Goal: Information Seeking & Learning: Learn about a topic

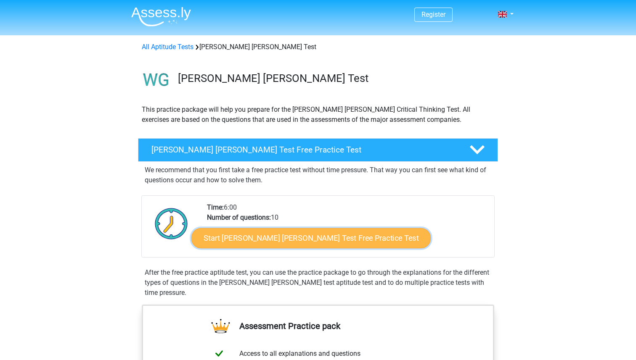
click at [335, 233] on link "Start Watson Glaser Test Free Practice Test" at bounding box center [310, 238] width 239 height 20
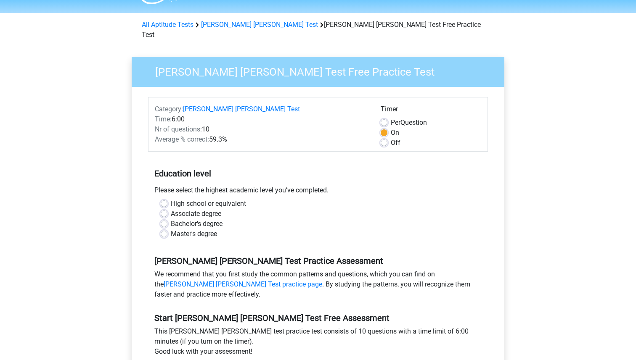
scroll to position [28, 0]
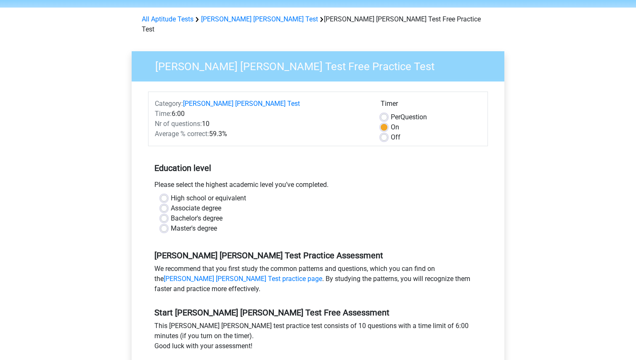
click at [171, 214] on label "Bachelor's degree" at bounding box center [197, 219] width 52 height 10
click at [163, 214] on input "Bachelor's degree" at bounding box center [164, 218] width 7 height 8
radio input "true"
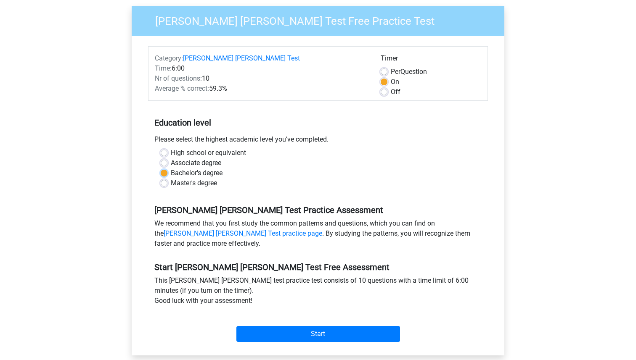
scroll to position [79, 0]
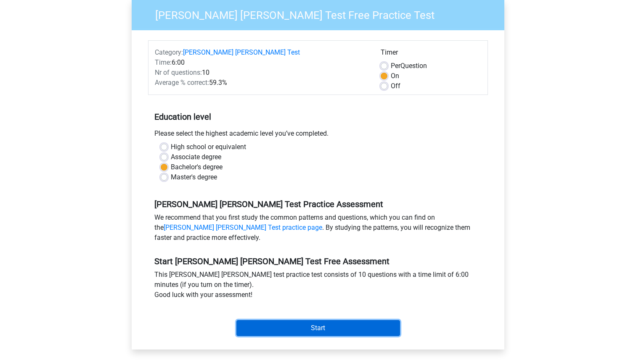
click at [321, 322] on input "Start" at bounding box center [318, 329] width 164 height 16
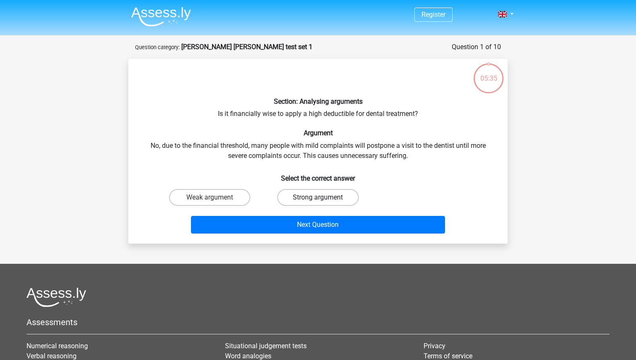
click at [315, 193] on label "Strong argument" at bounding box center [317, 197] width 81 height 17
click at [318, 198] on input "Strong argument" at bounding box center [320, 200] width 5 height 5
radio input "true"
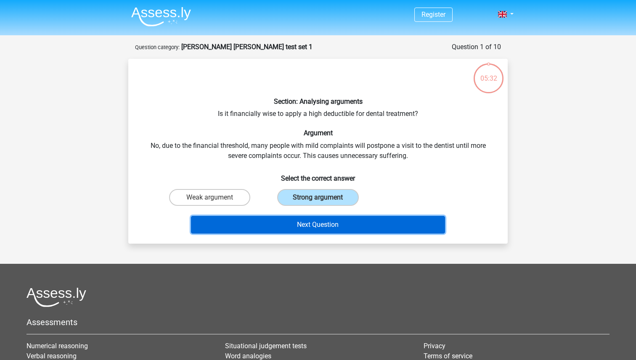
click at [347, 231] on button "Next Question" at bounding box center [318, 225] width 254 height 18
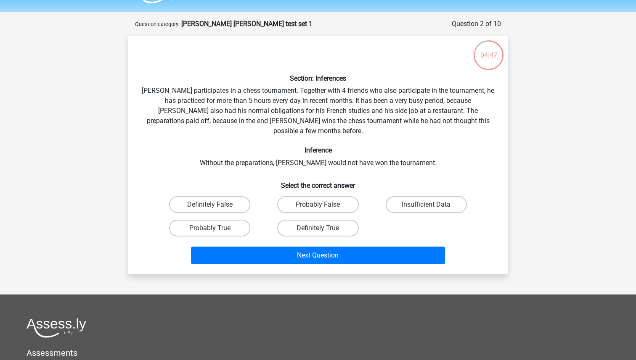
scroll to position [24, 0]
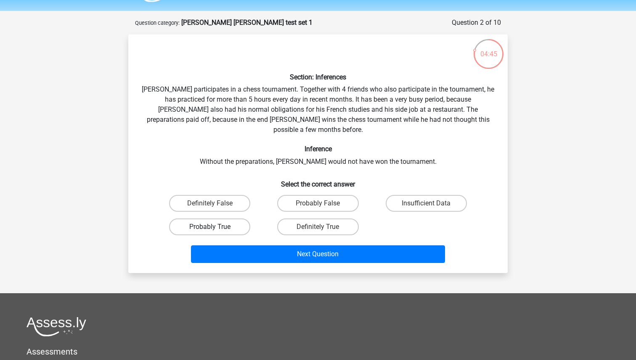
click at [225, 219] on label "Probably True" at bounding box center [209, 227] width 81 height 17
click at [215, 227] on input "Probably True" at bounding box center [212, 229] width 5 height 5
radio input "true"
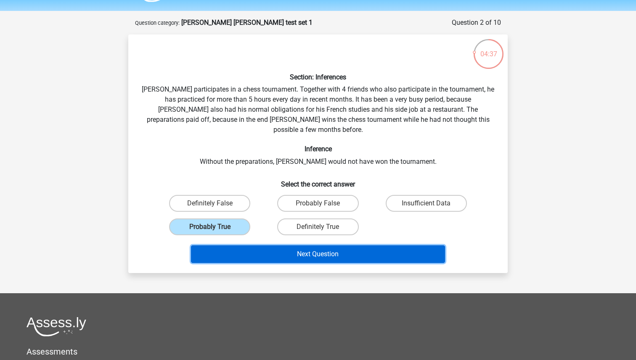
click at [342, 246] on button "Next Question" at bounding box center [318, 255] width 254 height 18
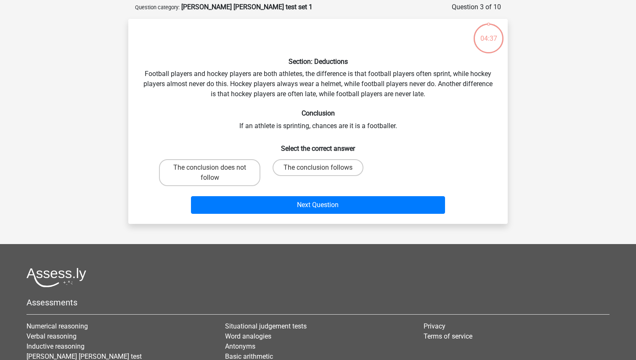
scroll to position [42, 0]
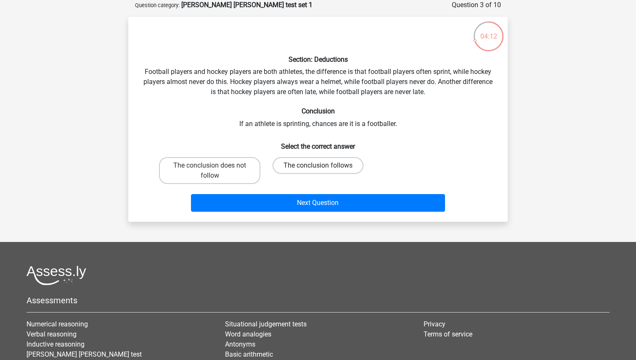
click at [302, 164] on label "The conclusion follows" at bounding box center [318, 165] width 91 height 17
click at [318, 166] on input "The conclusion follows" at bounding box center [320, 168] width 5 height 5
radio input "true"
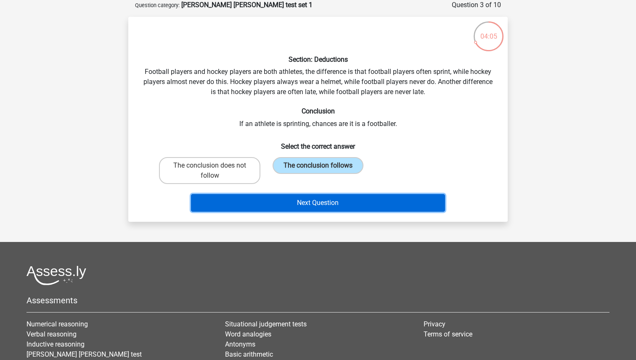
click at [357, 204] on button "Next Question" at bounding box center [318, 203] width 254 height 18
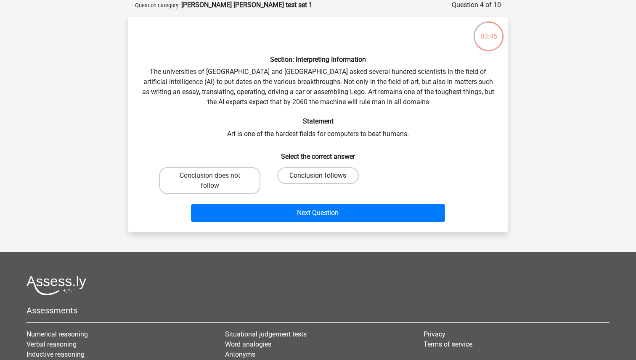
click at [298, 170] on label "Conclusion follows" at bounding box center [317, 175] width 81 height 17
click at [318, 176] on input "Conclusion follows" at bounding box center [320, 178] width 5 height 5
radio input "true"
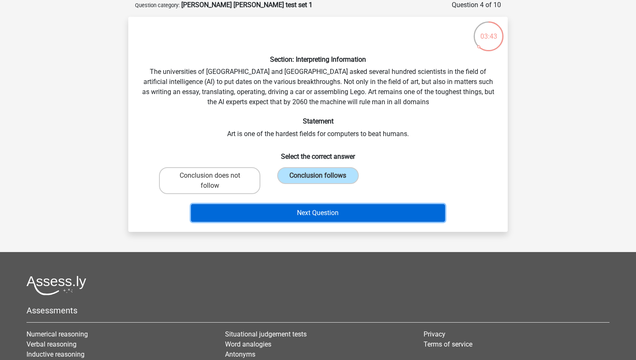
click at [315, 212] on button "Next Question" at bounding box center [318, 213] width 254 height 18
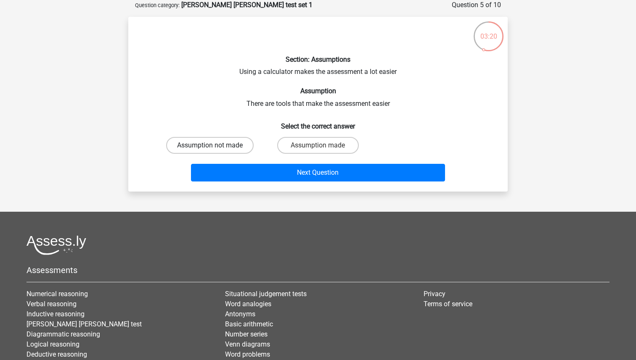
click at [231, 146] on label "Assumption not made" at bounding box center [209, 145] width 87 height 17
click at [215, 146] on input "Assumption not made" at bounding box center [212, 148] width 5 height 5
radio input "true"
click at [326, 144] on label "Assumption made" at bounding box center [317, 145] width 81 height 17
click at [323, 146] on input "Assumption made" at bounding box center [320, 148] width 5 height 5
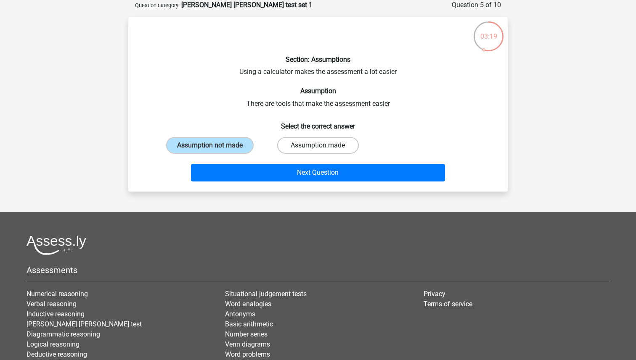
radio input "true"
click at [179, 145] on label "Assumption not made" at bounding box center [209, 145] width 87 height 17
click at [210, 146] on input "Assumption not made" at bounding box center [212, 148] width 5 height 5
radio input "true"
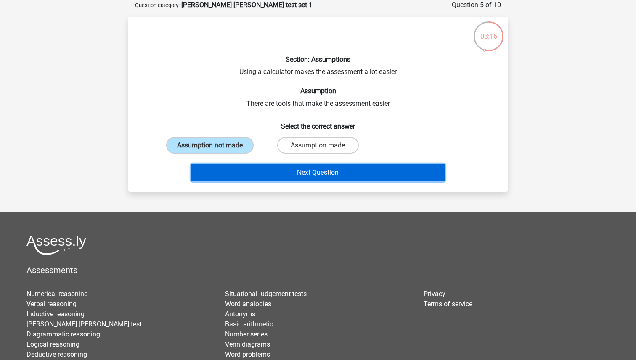
click at [260, 180] on button "Next Question" at bounding box center [318, 173] width 254 height 18
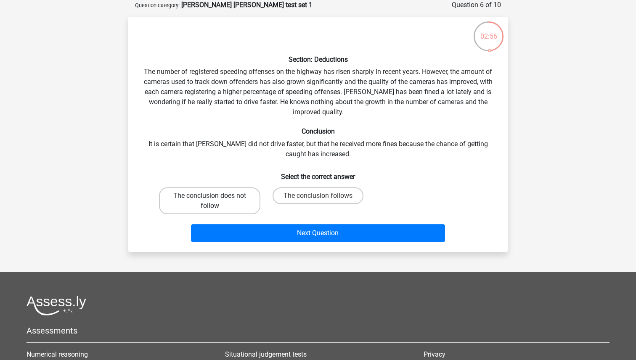
click at [212, 201] on label "The conclusion does not follow" at bounding box center [209, 201] width 101 height 27
click at [212, 201] on input "The conclusion does not follow" at bounding box center [212, 198] width 5 height 5
radio input "true"
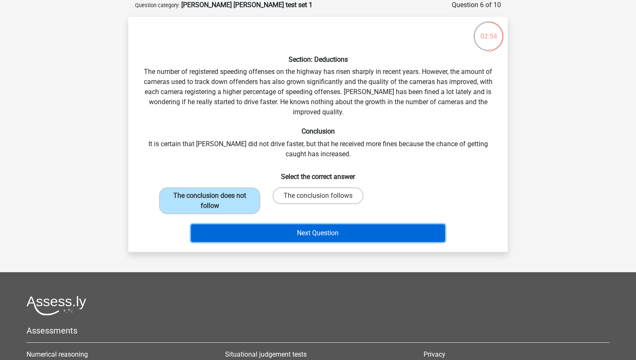
click at [298, 233] on button "Next Question" at bounding box center [318, 234] width 254 height 18
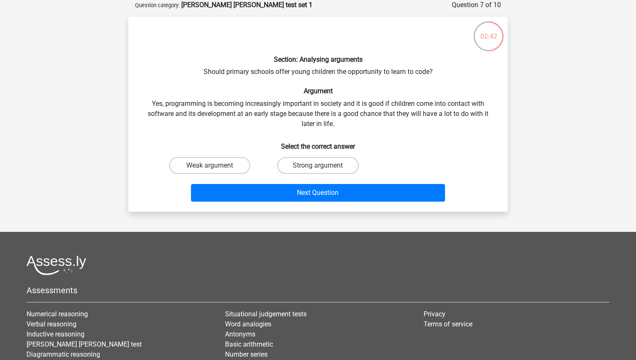
click at [323, 167] on input "Strong argument" at bounding box center [320, 168] width 5 height 5
radio input "true"
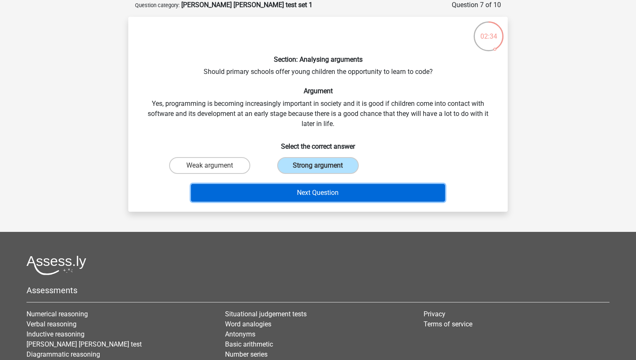
click at [345, 196] on button "Next Question" at bounding box center [318, 193] width 254 height 18
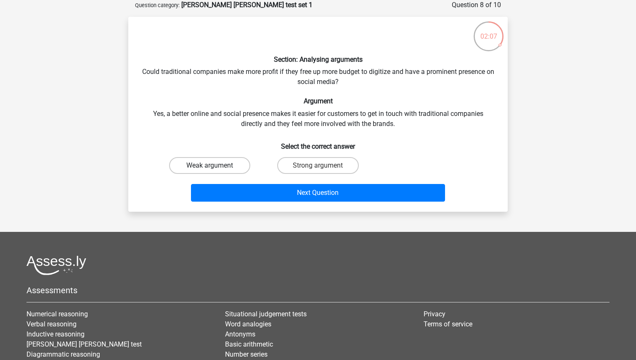
click at [235, 163] on label "Weak argument" at bounding box center [209, 165] width 81 height 17
click at [215, 166] on input "Weak argument" at bounding box center [212, 168] width 5 height 5
radio input "true"
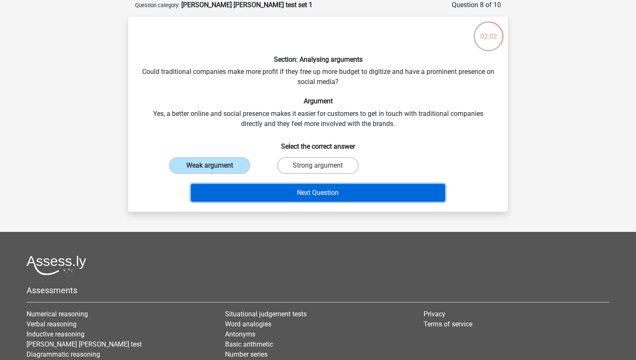
click at [307, 185] on button "Next Question" at bounding box center [318, 193] width 254 height 18
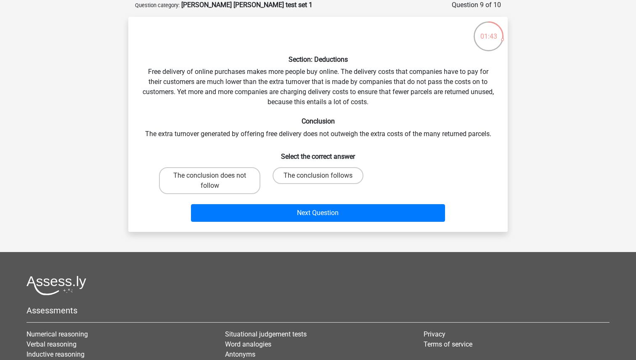
click at [339, 135] on div "Section: Deductions Free delivery of online purchases makes more people buy onl…" at bounding box center [318, 125] width 373 height 202
click at [243, 187] on label "The conclusion does not follow" at bounding box center [209, 180] width 101 height 27
click at [215, 181] on input "The conclusion does not follow" at bounding box center [212, 178] width 5 height 5
radio input "true"
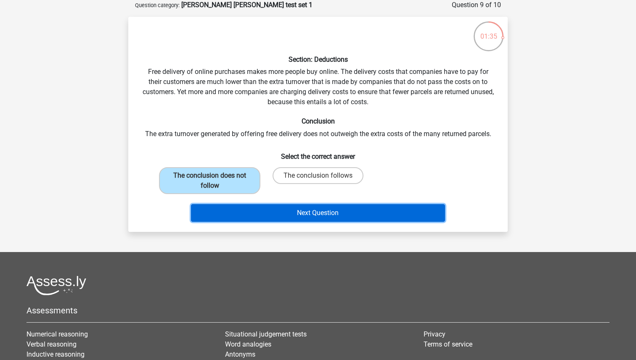
click at [321, 214] on button "Next Question" at bounding box center [318, 213] width 254 height 18
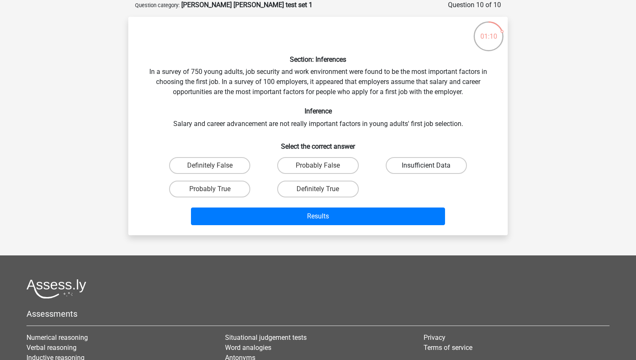
click at [426, 162] on label "Insufficient Data" at bounding box center [426, 165] width 81 height 17
click at [426, 166] on input "Insufficient Data" at bounding box center [428, 168] width 5 height 5
radio input "true"
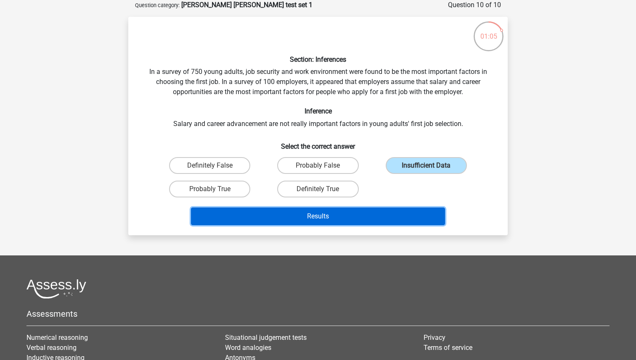
click at [348, 217] on button "Results" at bounding box center [318, 217] width 254 height 18
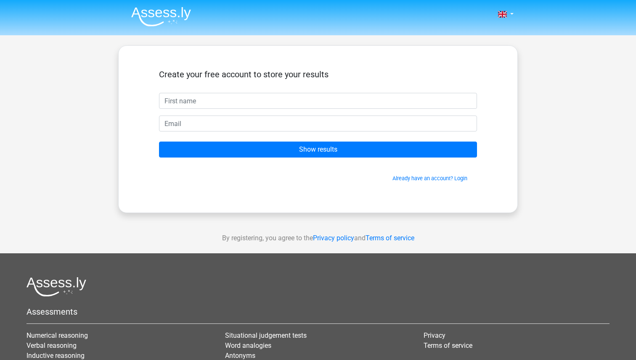
click at [373, 108] on input "text" at bounding box center [318, 101] width 318 height 16
type input "soos saas"
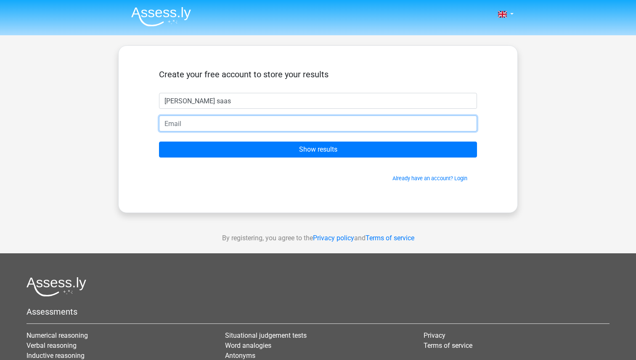
click at [320, 127] on input "email" at bounding box center [318, 124] width 318 height 16
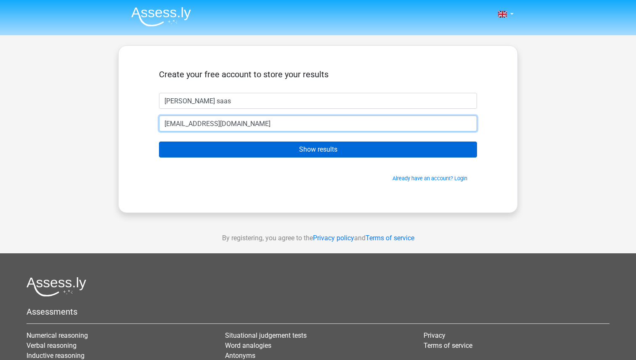
type input "amgregensburgmemes@gmail.com"
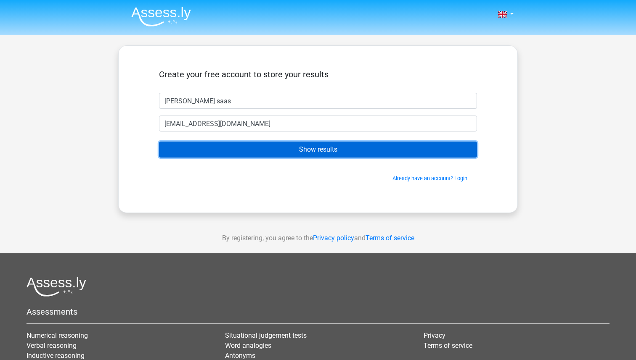
click at [305, 149] on input "Show results" at bounding box center [318, 150] width 318 height 16
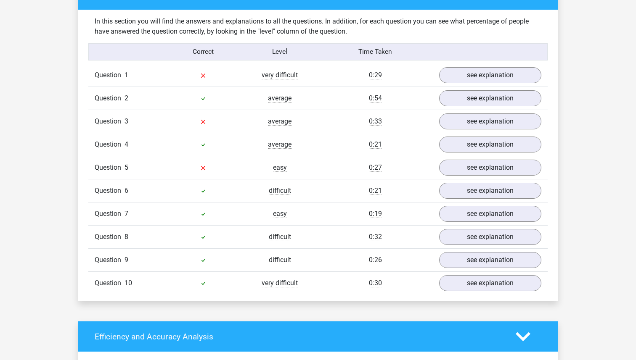
scroll to position [647, 0]
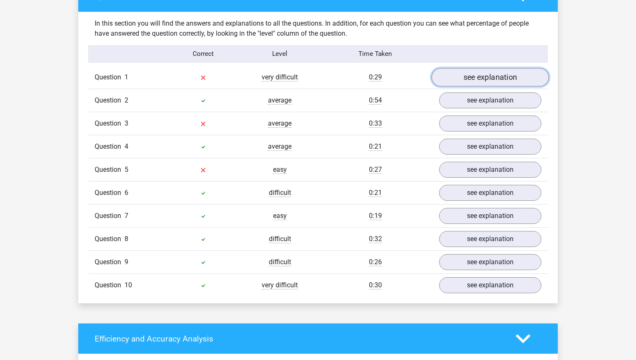
click at [522, 78] on link "see explanation" at bounding box center [490, 78] width 117 height 19
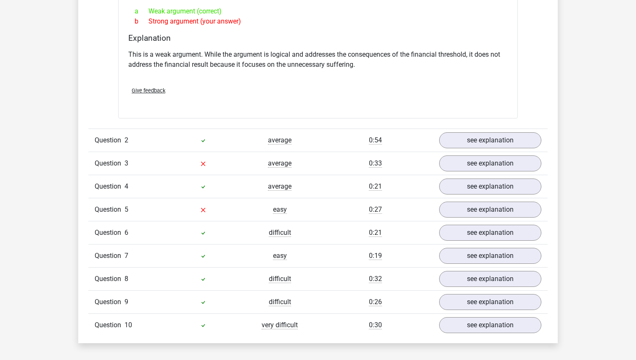
scroll to position [829, 0]
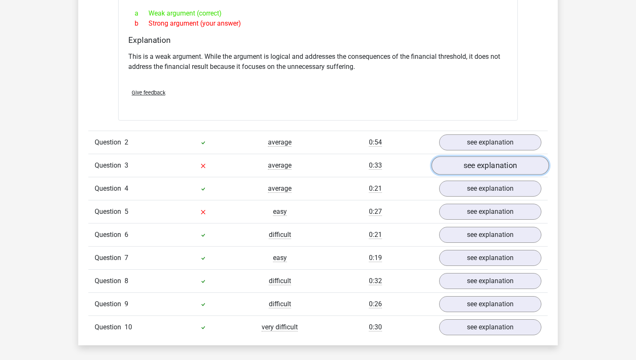
click at [470, 156] on link "see explanation" at bounding box center [490, 165] width 117 height 19
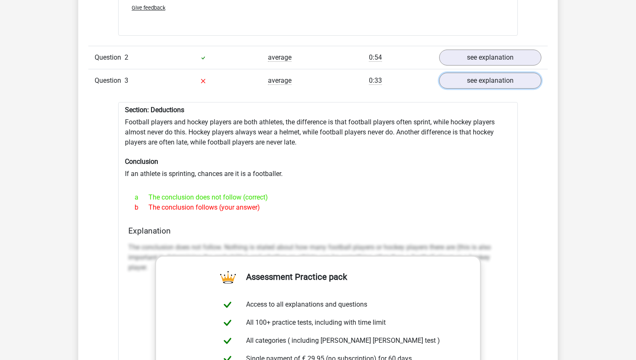
scroll to position [914, 0]
click at [440, 115] on div "Section: Deductions Football players and hockey players are both athletes, the …" at bounding box center [318, 316] width 400 height 429
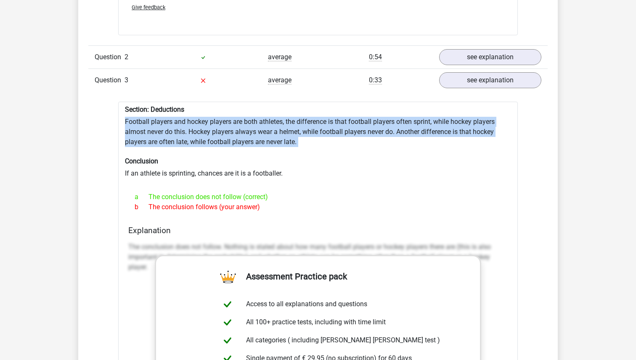
click at [440, 115] on div "Section: Deductions Football players and hockey players are both athletes, the …" at bounding box center [318, 316] width 400 height 429
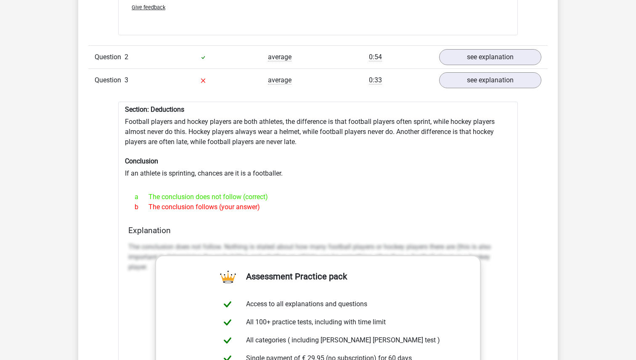
click at [439, 161] on div "Section: Deductions Football players and hockey players are both athletes, the …" at bounding box center [318, 316] width 400 height 429
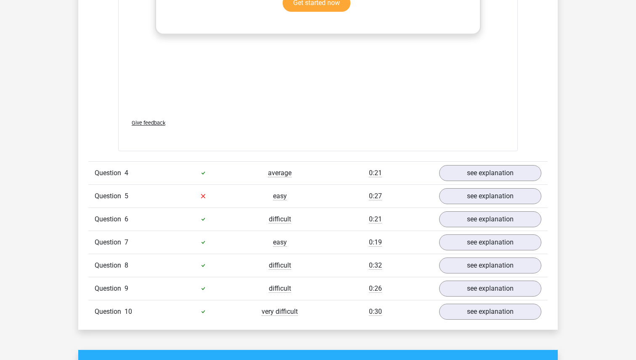
scroll to position [1333, 0]
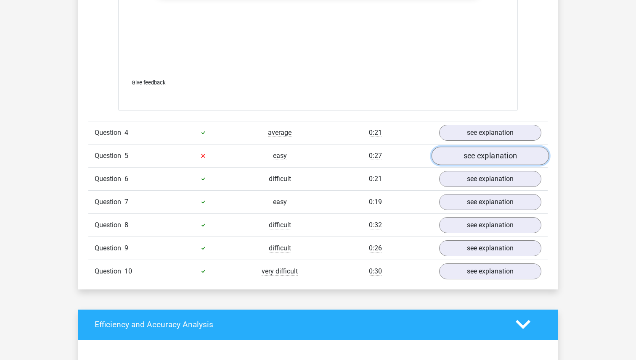
click at [493, 154] on link "see explanation" at bounding box center [490, 156] width 117 height 19
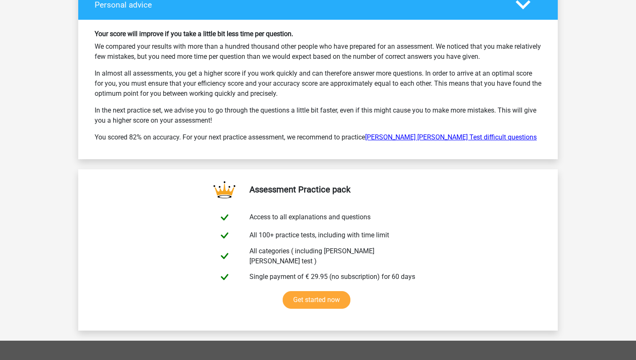
scroll to position [2369, 0]
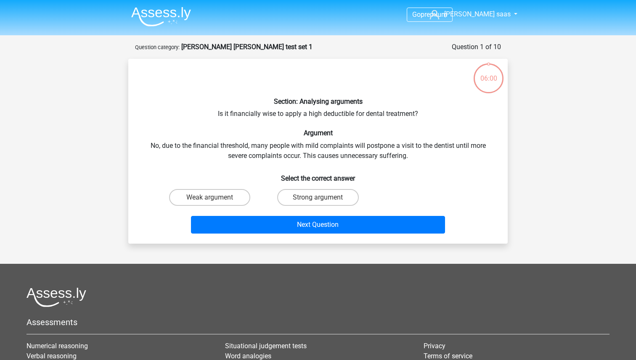
scroll to position [42, 0]
